Goal: Transaction & Acquisition: Purchase product/service

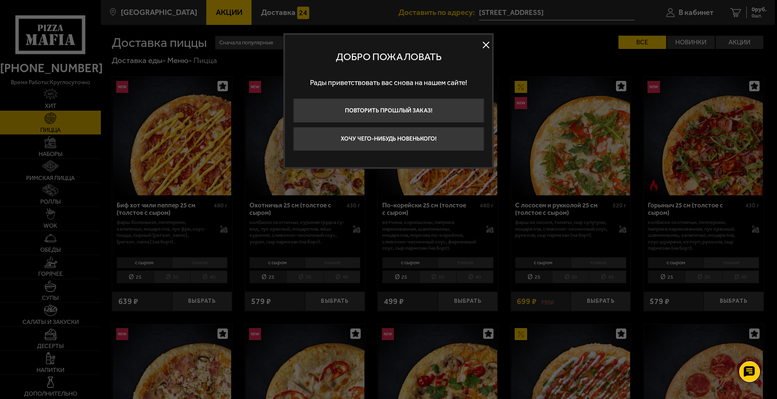
click at [484, 45] on button at bounding box center [486, 45] width 12 height 12
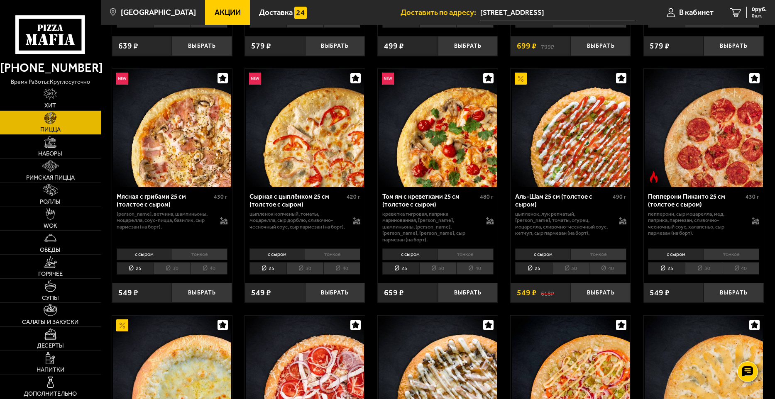
scroll to position [291, 0]
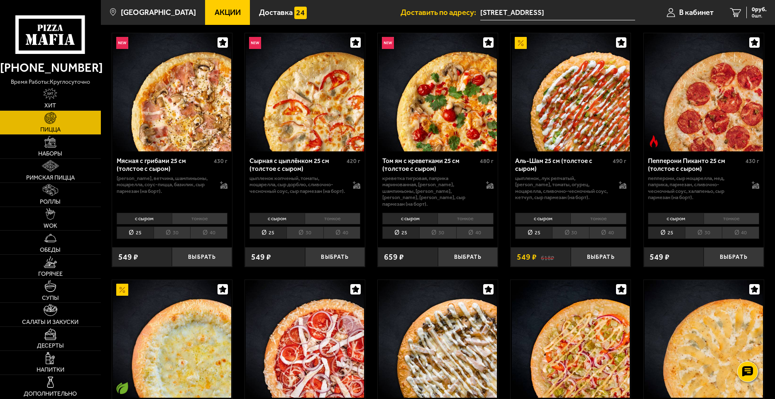
click at [575, 228] on li "30" at bounding box center [570, 233] width 37 height 13
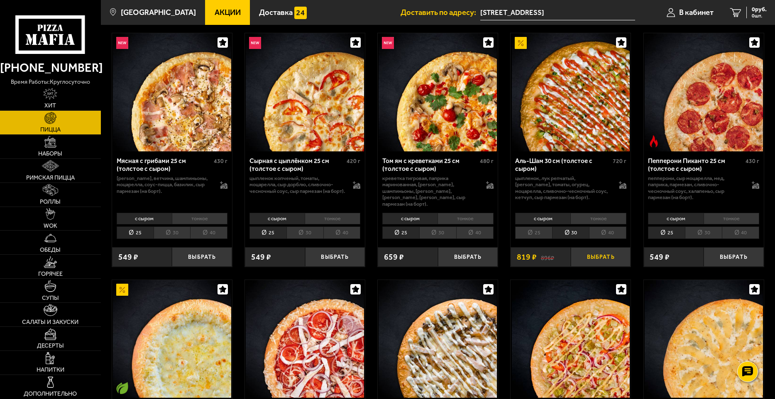
click at [608, 250] on button "Выбрать" at bounding box center [601, 257] width 60 height 20
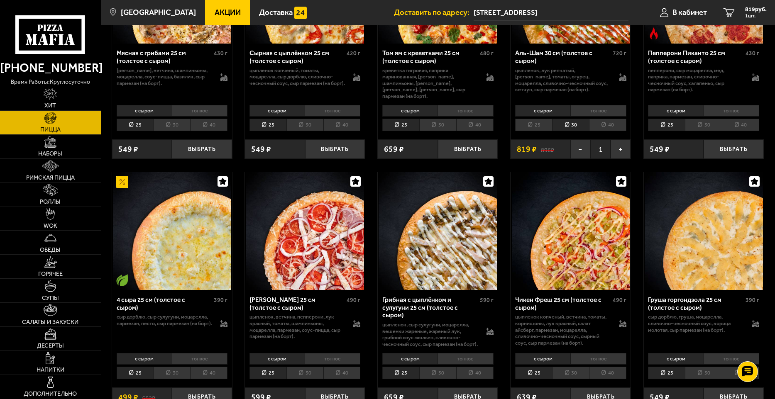
scroll to position [484, 0]
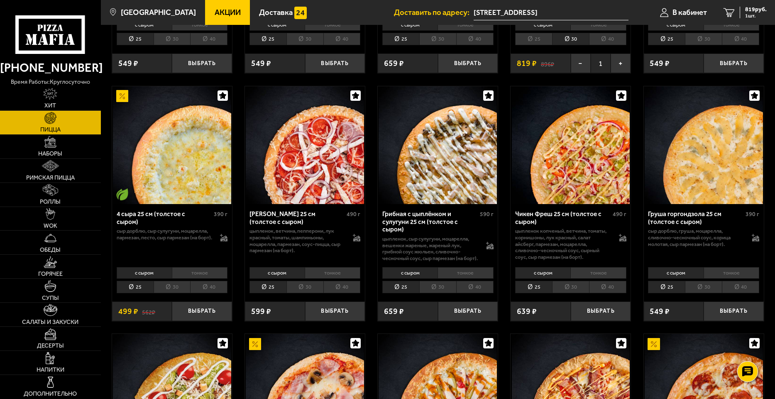
click at [568, 286] on li "30" at bounding box center [570, 287] width 37 height 13
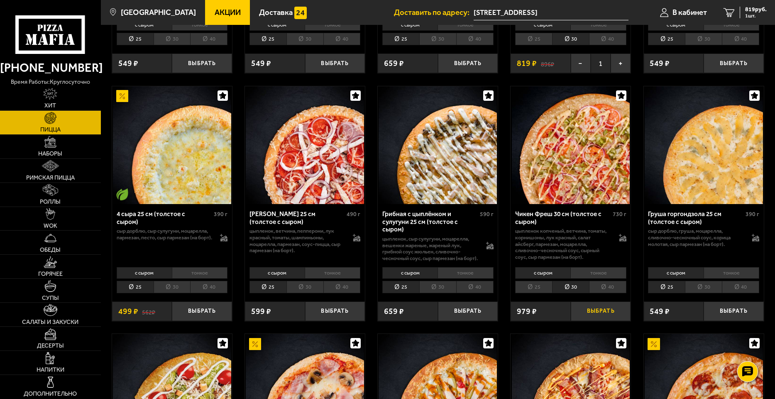
click at [592, 314] on button "Выбрать" at bounding box center [601, 312] width 60 height 20
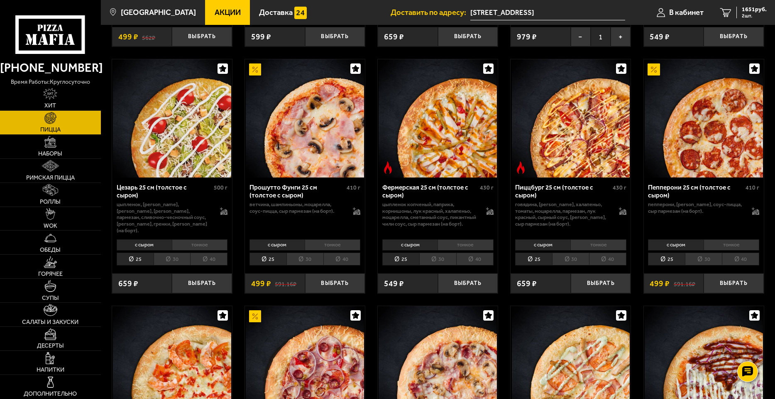
scroll to position [775, 0]
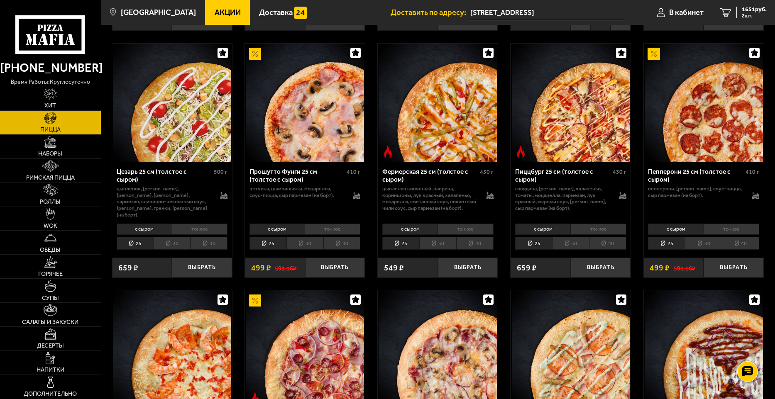
click at [178, 246] on li "30" at bounding box center [172, 243] width 37 height 13
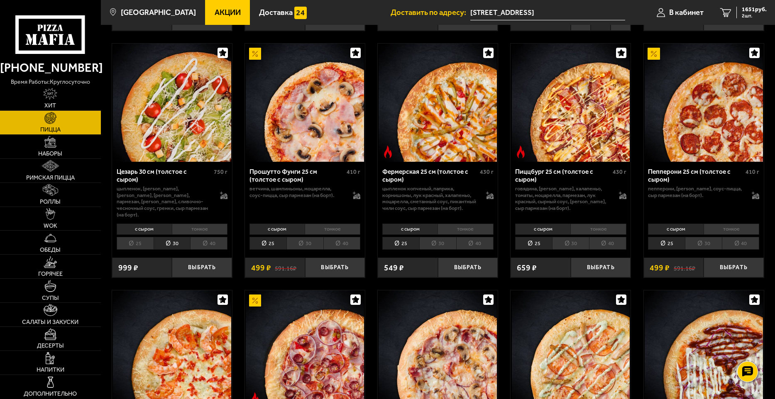
click at [702, 245] on li "30" at bounding box center [703, 243] width 37 height 13
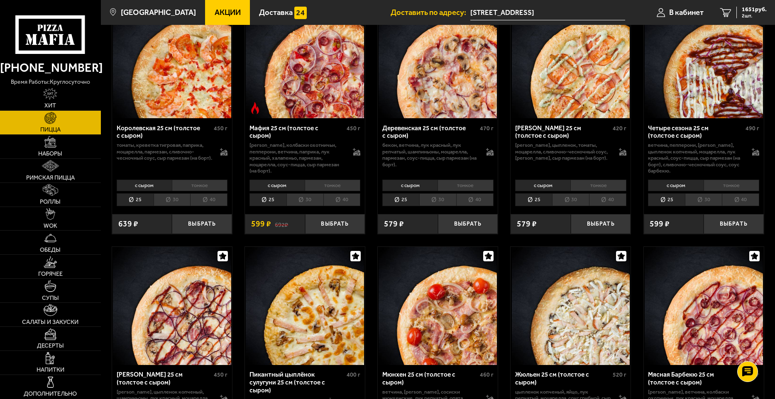
scroll to position [872, 0]
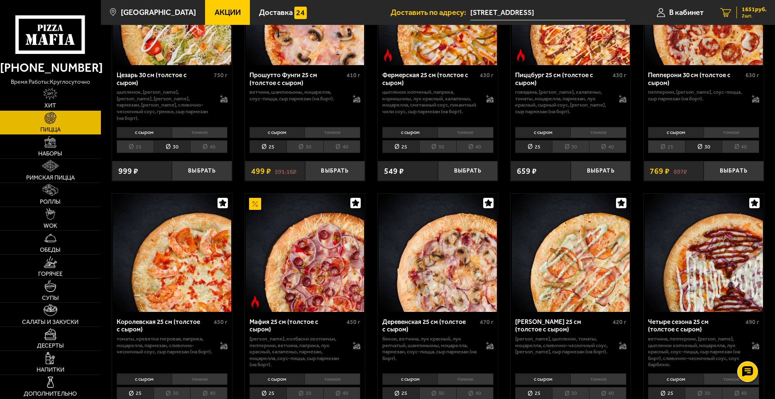
click at [753, 10] on span "1651 руб." at bounding box center [754, 10] width 25 height 6
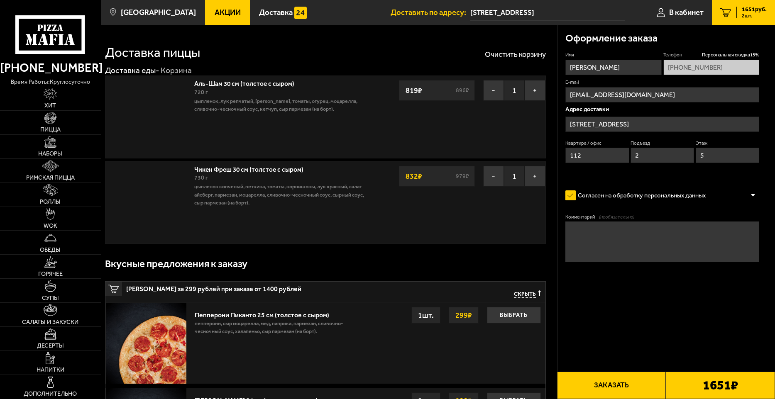
type input "[STREET_ADDRESS]"
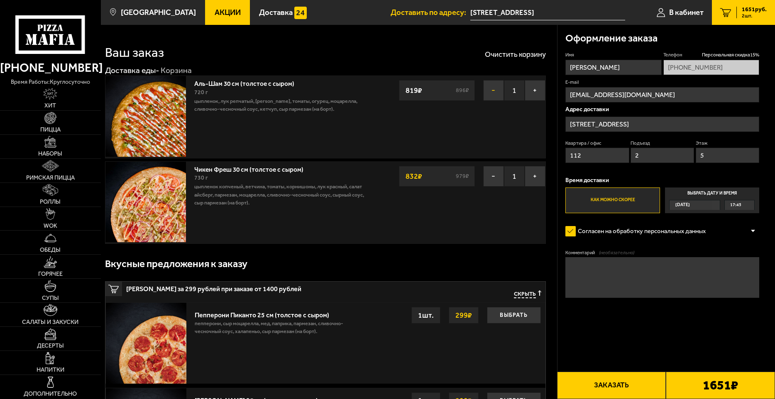
click at [491, 94] on button "−" at bounding box center [493, 90] width 21 height 21
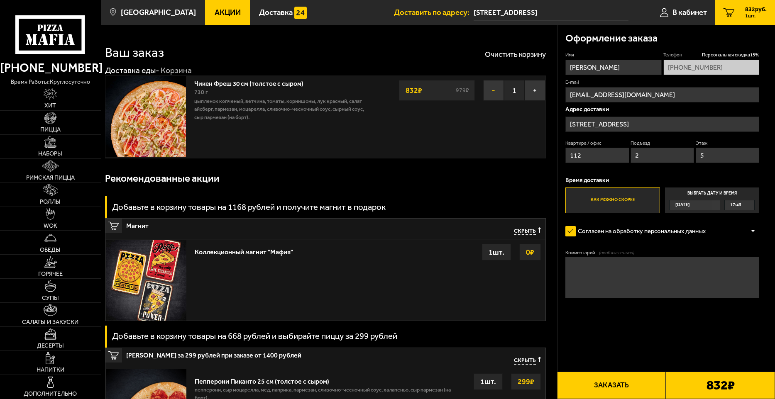
click at [494, 91] on button "−" at bounding box center [493, 90] width 21 height 21
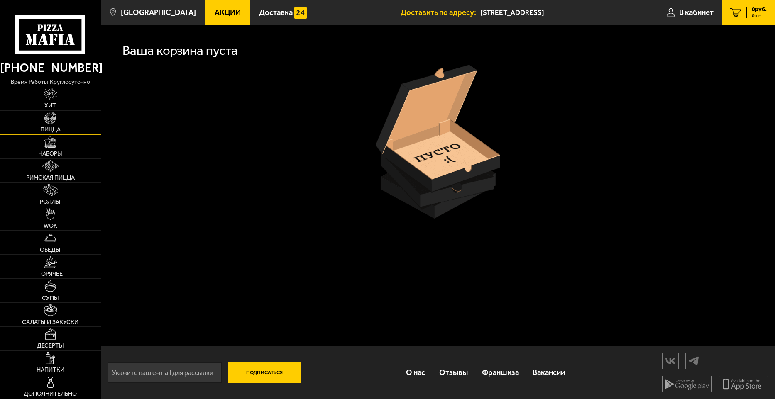
click at [56, 124] on link "Пицца" at bounding box center [50, 123] width 101 height 24
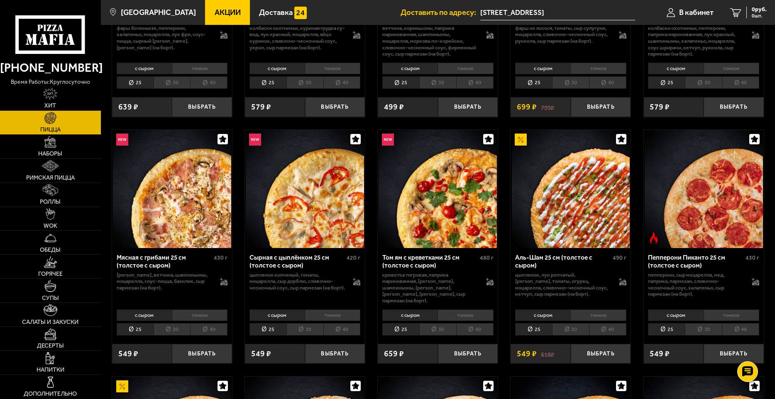
scroll to position [291, 0]
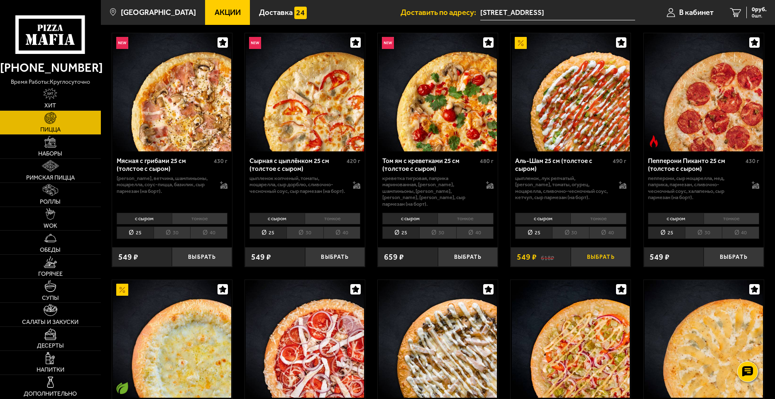
click at [601, 252] on button "Выбрать" at bounding box center [601, 257] width 60 height 20
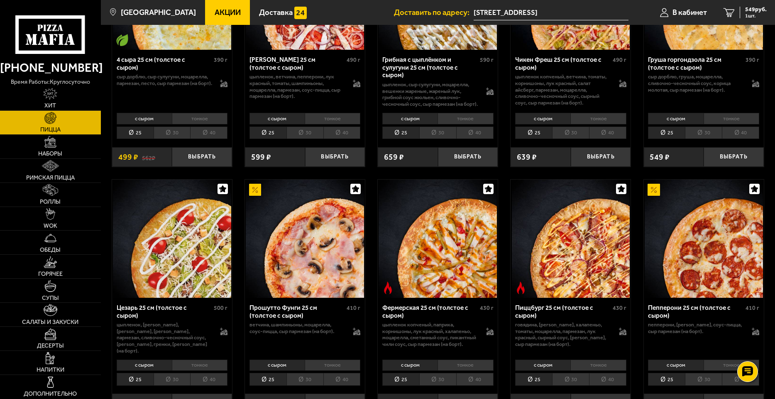
scroll to position [678, 0]
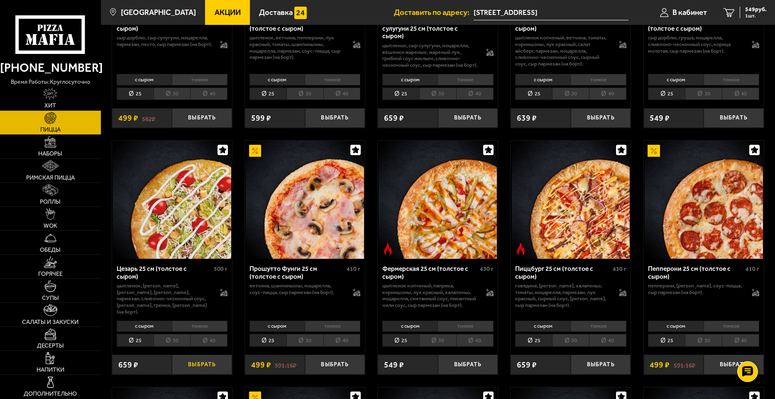
click at [207, 369] on button "Выбрать" at bounding box center [202, 365] width 60 height 20
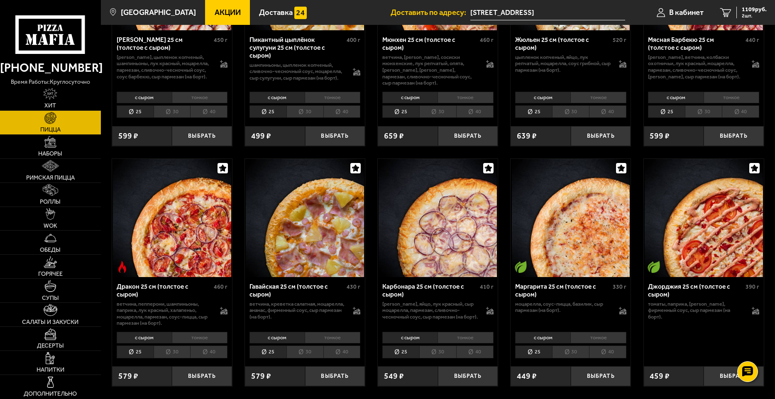
scroll to position [1453, 0]
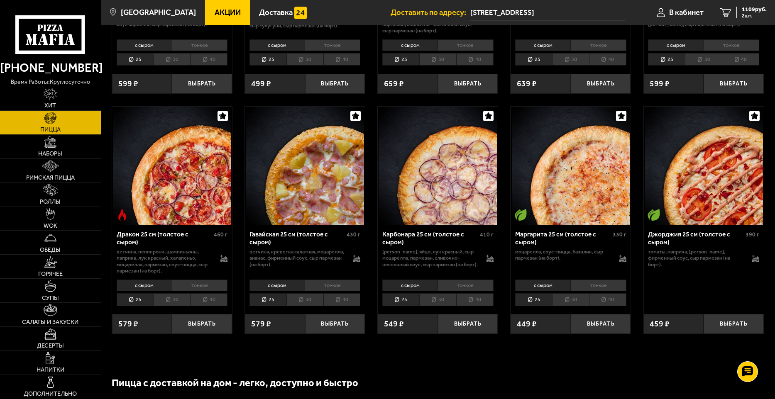
click at [350, 286] on li "тонкое" at bounding box center [333, 286] width 56 height 12
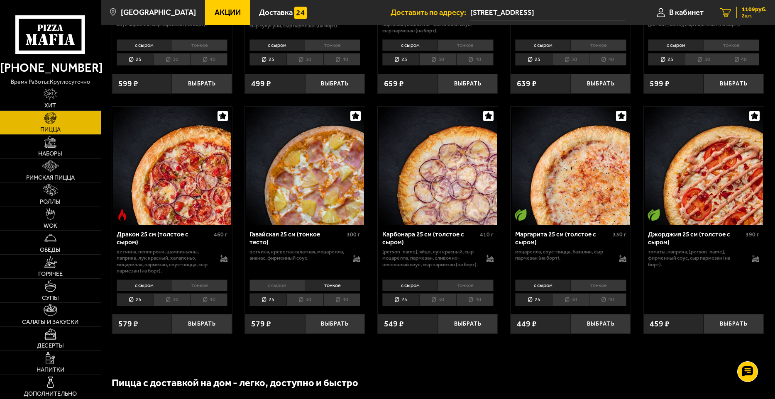
click at [755, 11] on span "1109 руб." at bounding box center [754, 10] width 25 height 6
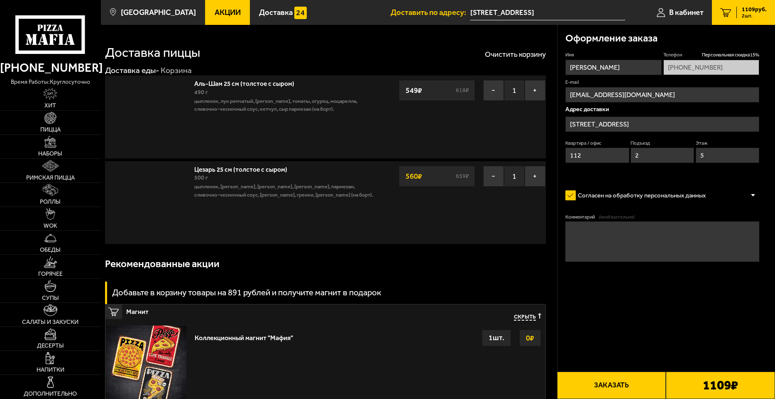
type input "[STREET_ADDRESS]"
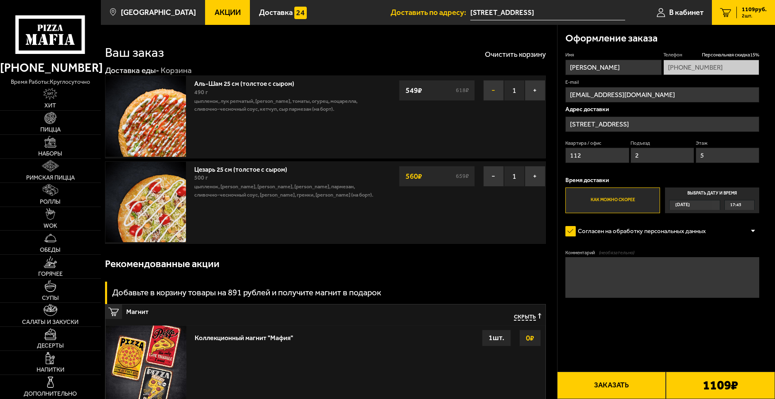
click at [497, 93] on button "−" at bounding box center [493, 90] width 21 height 21
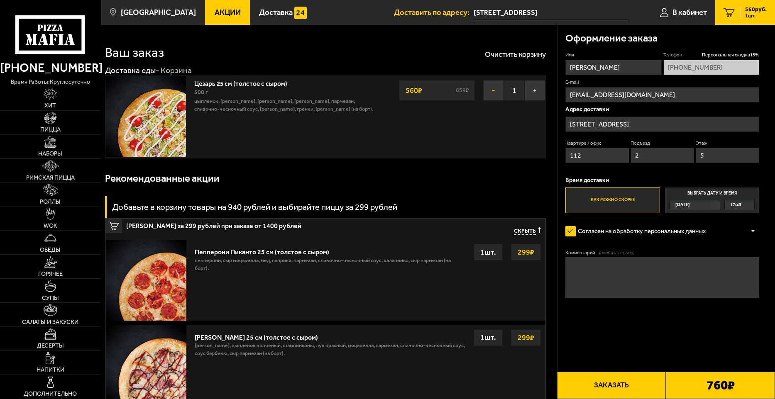
click at [495, 93] on button "−" at bounding box center [493, 90] width 21 height 21
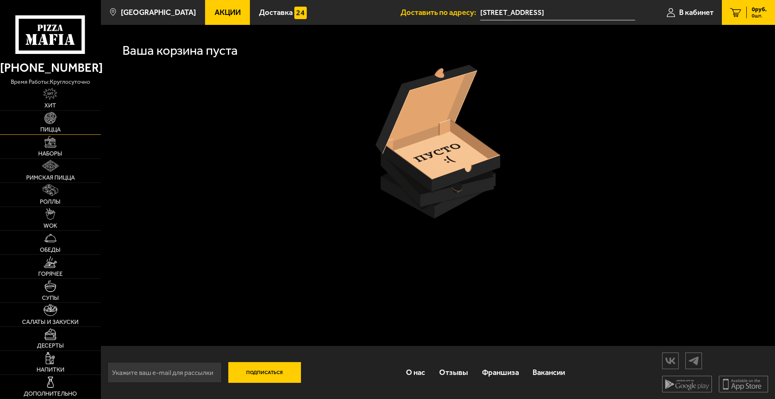
click at [56, 125] on link "Пицца" at bounding box center [50, 123] width 101 height 24
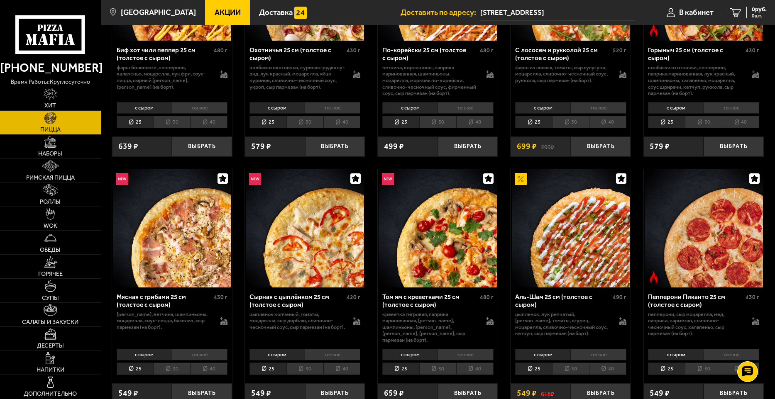
scroll to position [194, 0]
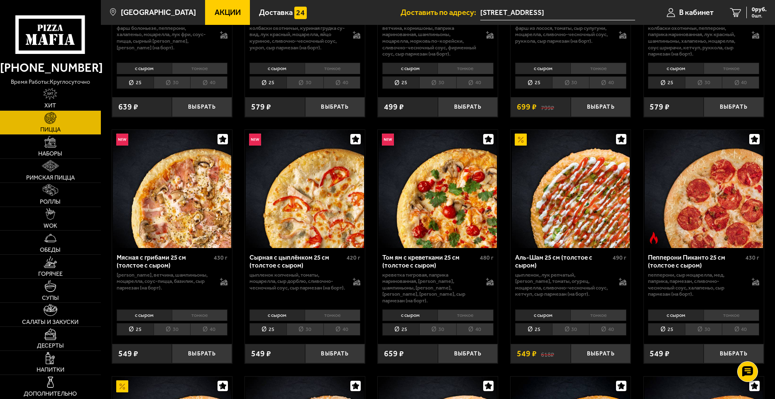
click at [589, 310] on li "тонкое" at bounding box center [598, 316] width 56 height 12
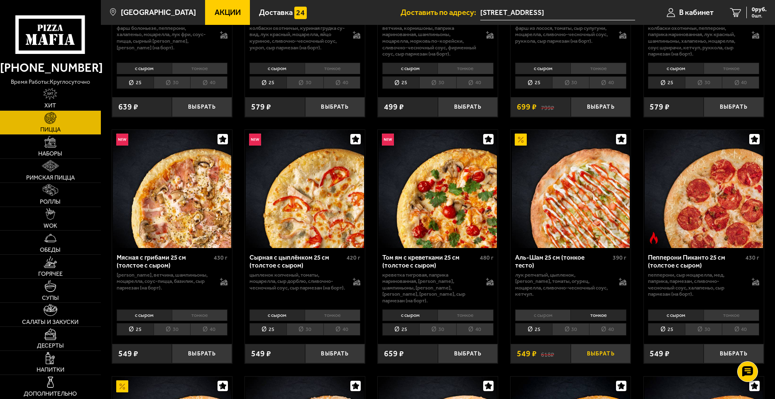
click at [617, 347] on button "Выбрать" at bounding box center [601, 354] width 60 height 20
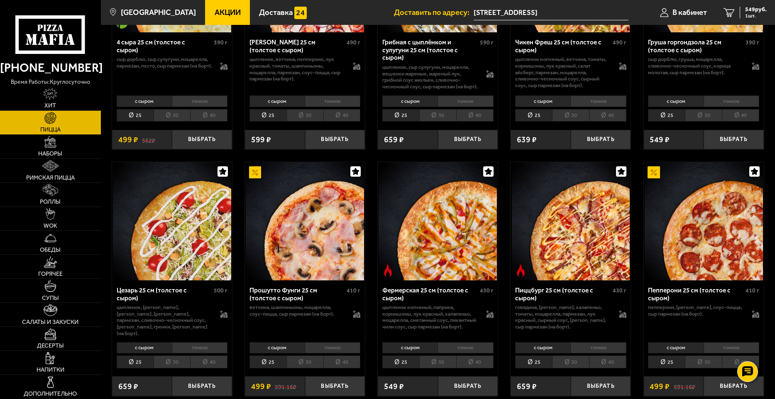
scroll to position [678, 0]
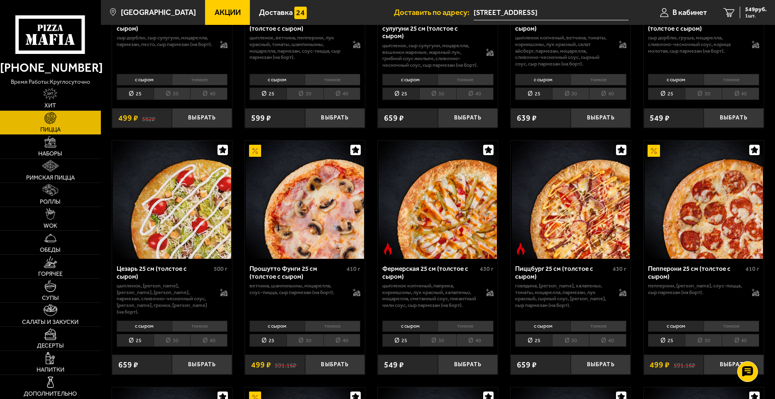
click at [194, 324] on li "тонкое" at bounding box center [200, 327] width 56 height 12
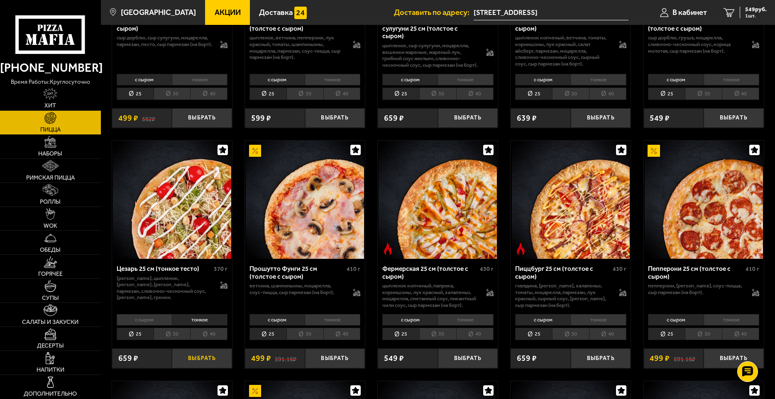
click at [205, 367] on button "Выбрать" at bounding box center [202, 359] width 60 height 20
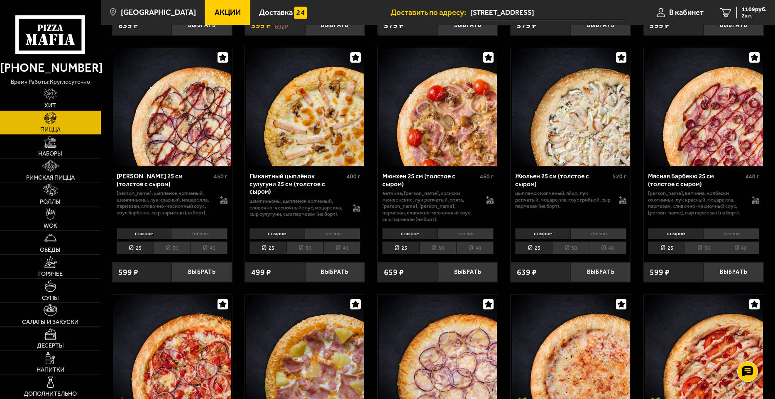
scroll to position [1162, 0]
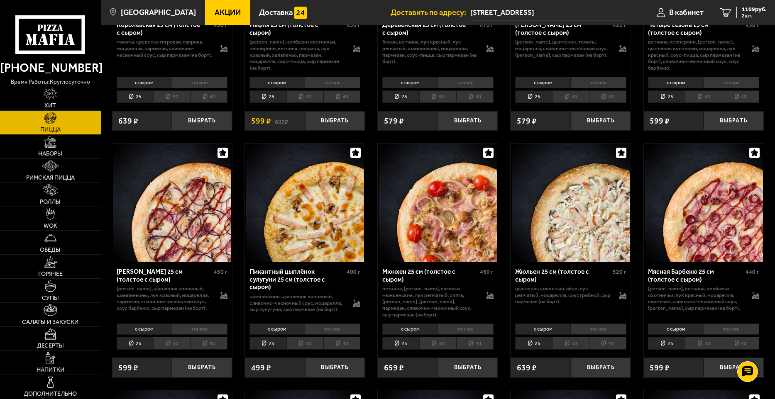
click at [613, 335] on li "тонкое" at bounding box center [598, 330] width 56 height 12
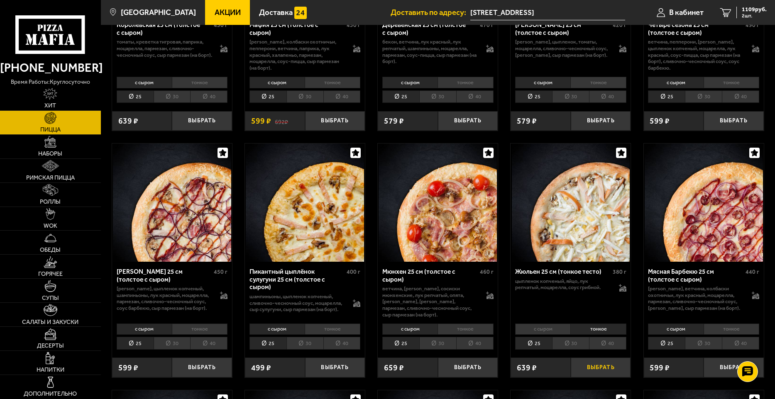
click at [609, 378] on button "Выбрать" at bounding box center [601, 368] width 60 height 20
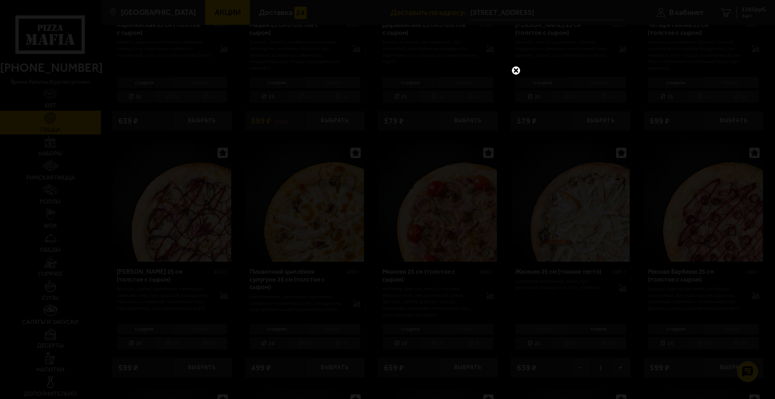
click at [513, 70] on link at bounding box center [516, 70] width 11 height 11
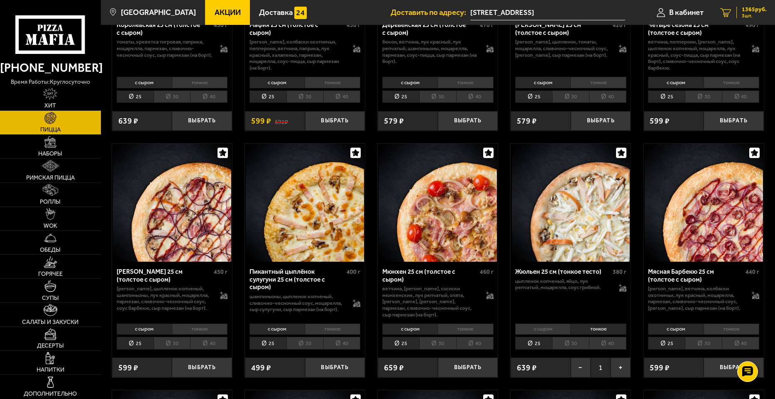
click at [748, 14] on span "3 шт." at bounding box center [754, 15] width 25 height 5
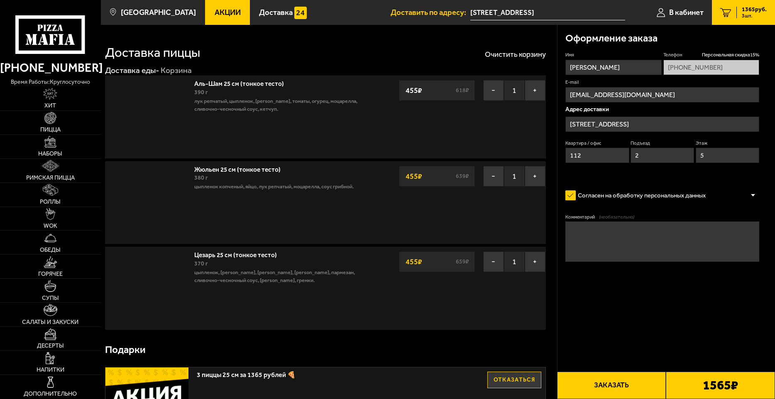
type input "[STREET_ADDRESS]"
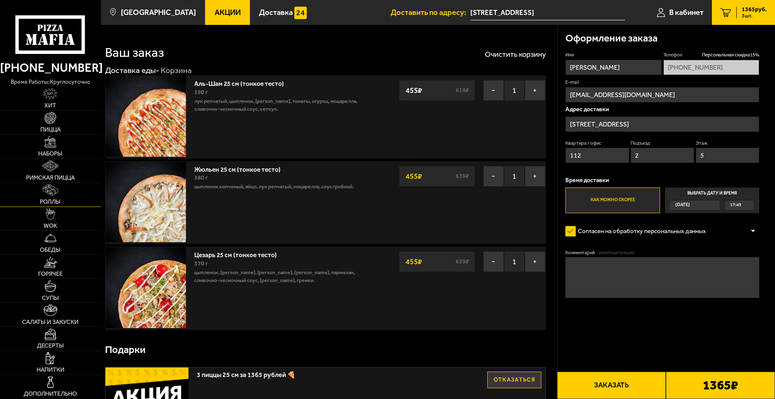
click at [52, 196] on img at bounding box center [50, 190] width 15 height 12
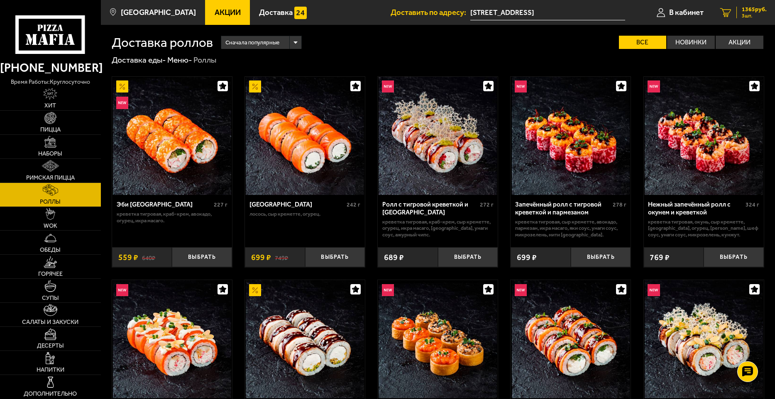
click at [751, 10] on span "1365 руб." at bounding box center [754, 10] width 25 height 6
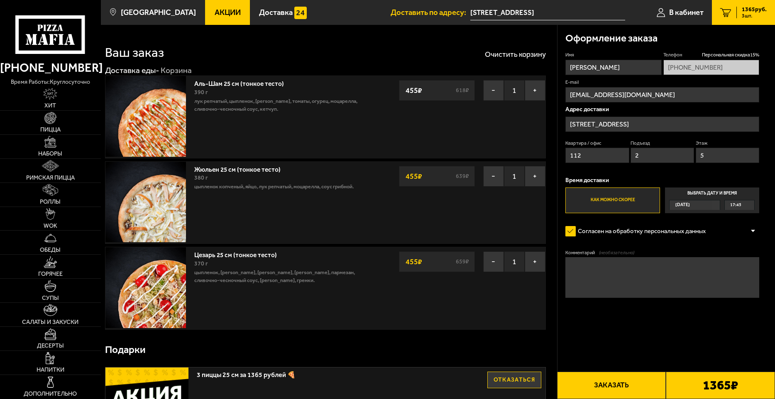
click at [645, 387] on button "Заказать" at bounding box center [611, 385] width 109 height 27
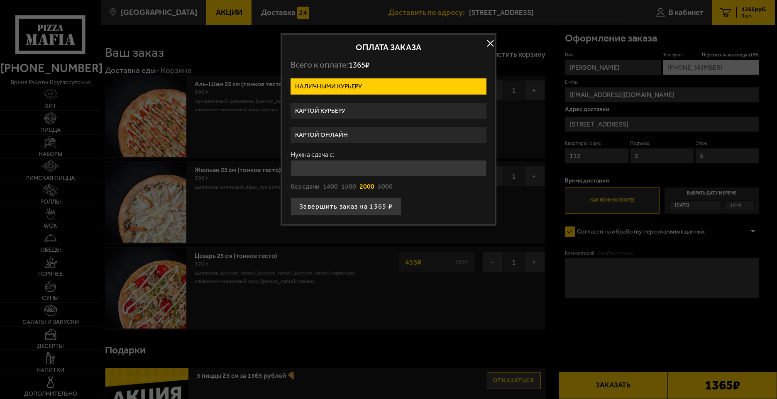
click at [367, 189] on button "2000" at bounding box center [367, 187] width 15 height 9
type input "2000"
click at [364, 203] on button "Завершить заказ на 1365 ₽" at bounding box center [346, 207] width 111 height 18
